Goal: Task Accomplishment & Management: Manage account settings

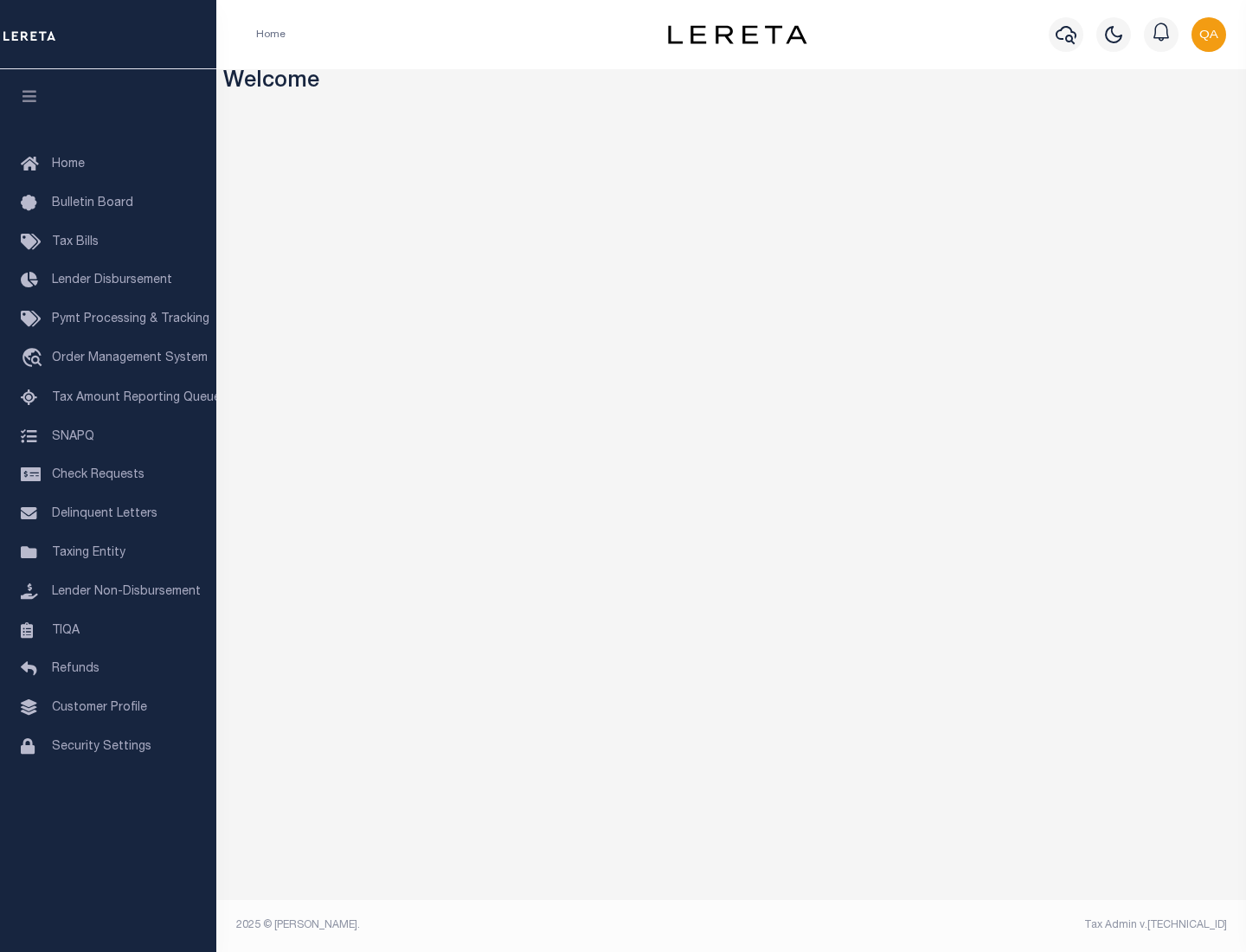
click at [109, 476] on span "Check Requests" at bounding box center [98, 475] width 92 height 12
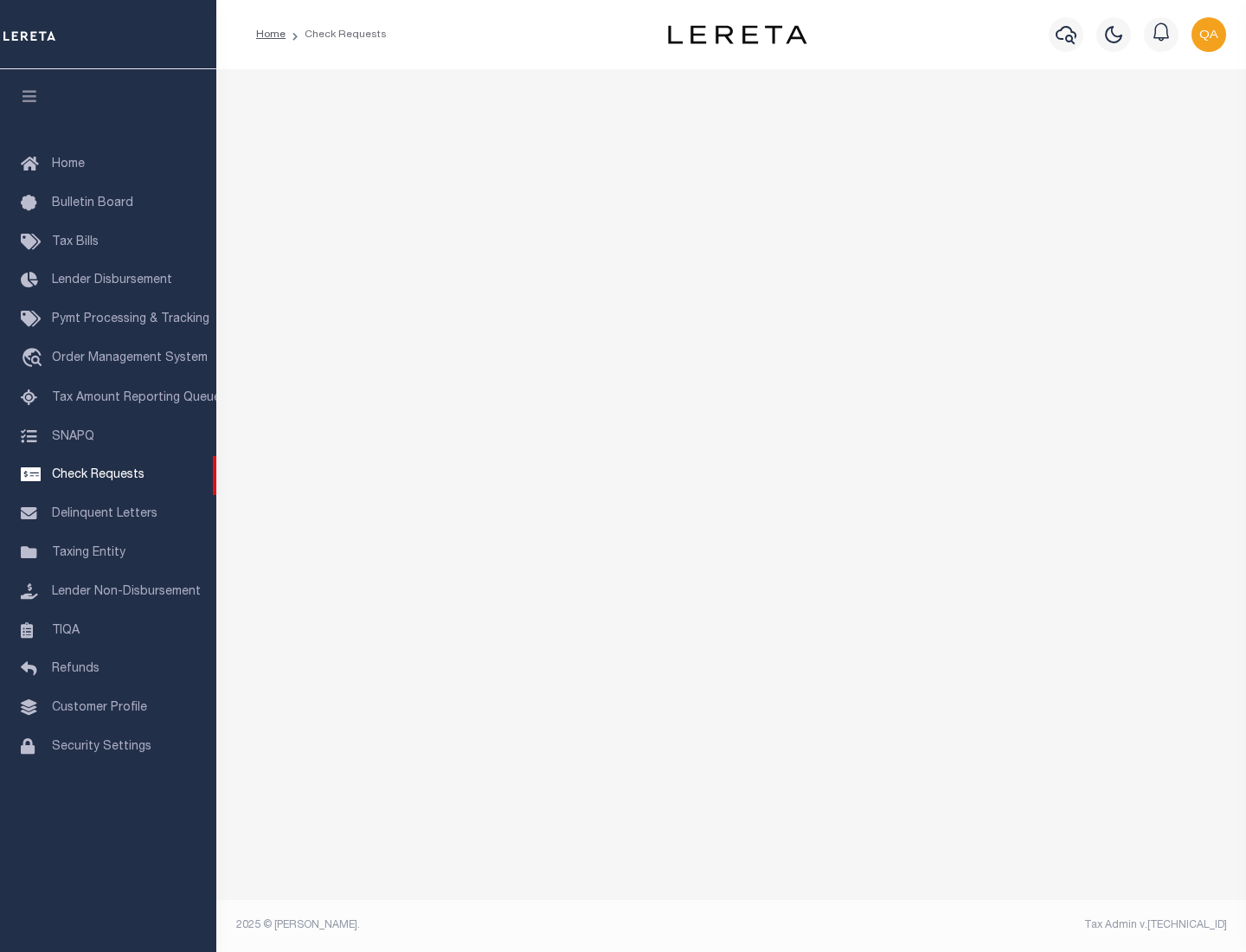
select select "50"
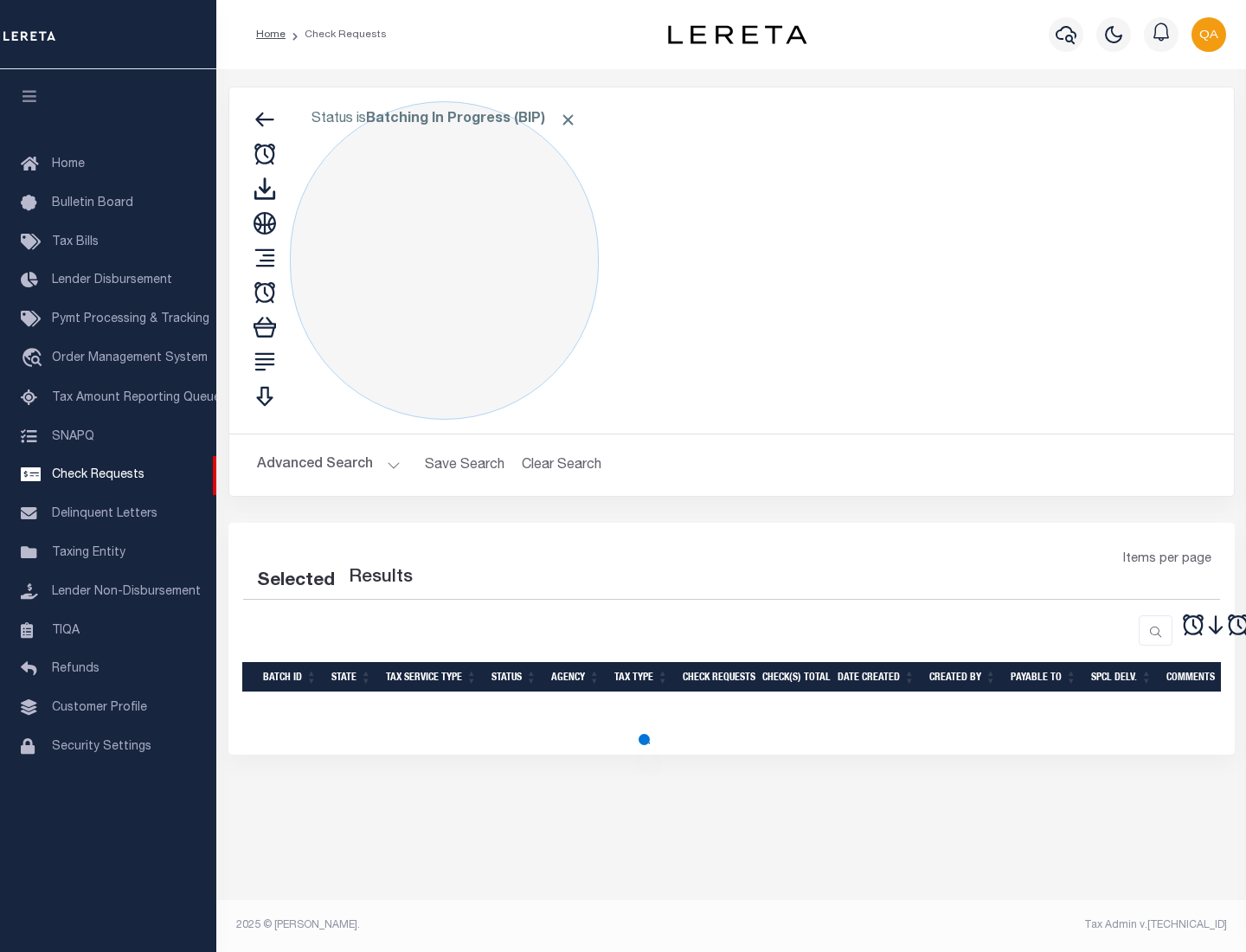
select select "50"
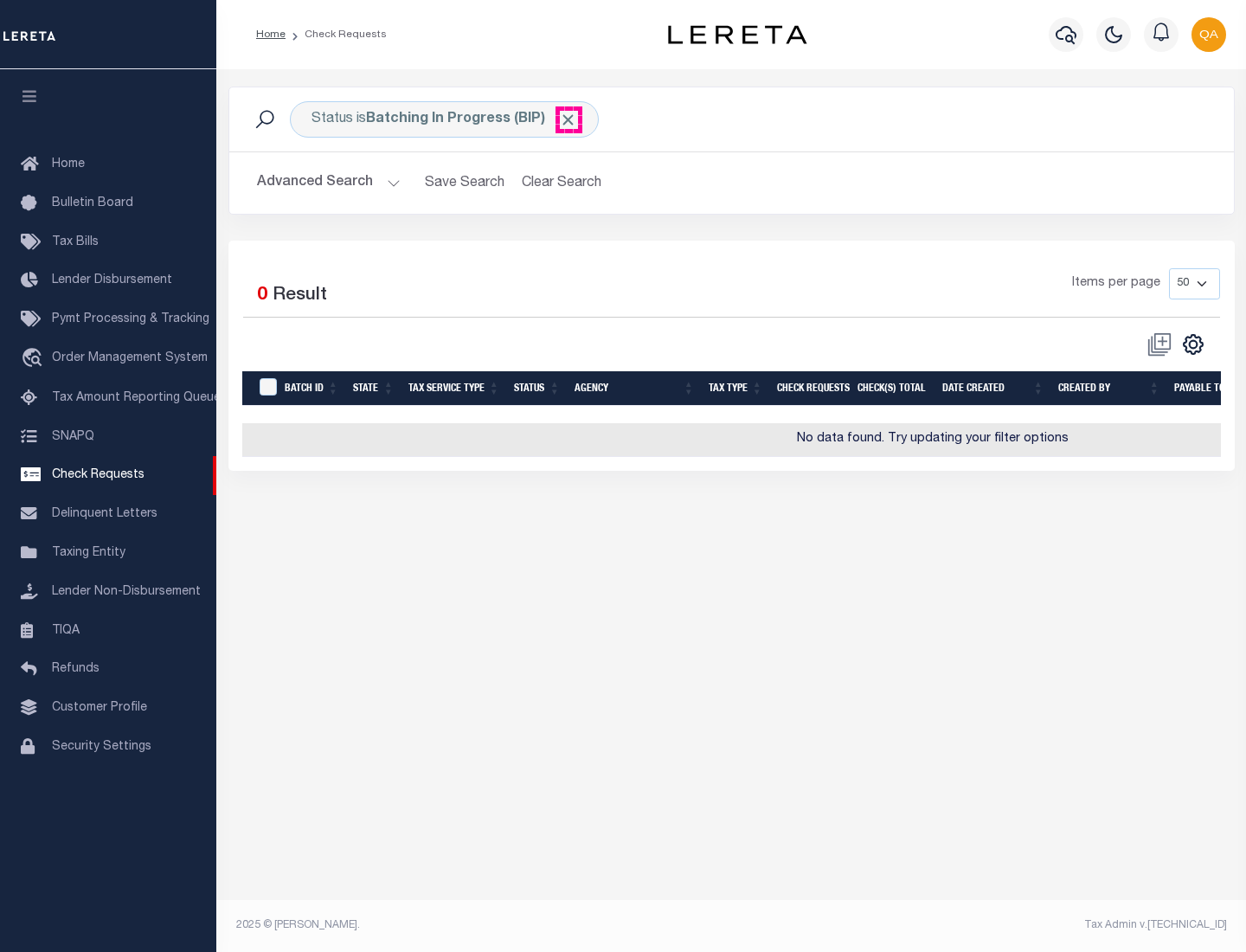
click at [569, 120] on span "Click to Remove" at bounding box center [569, 120] width 18 height 18
